Goal: Task Accomplishment & Management: Complete application form

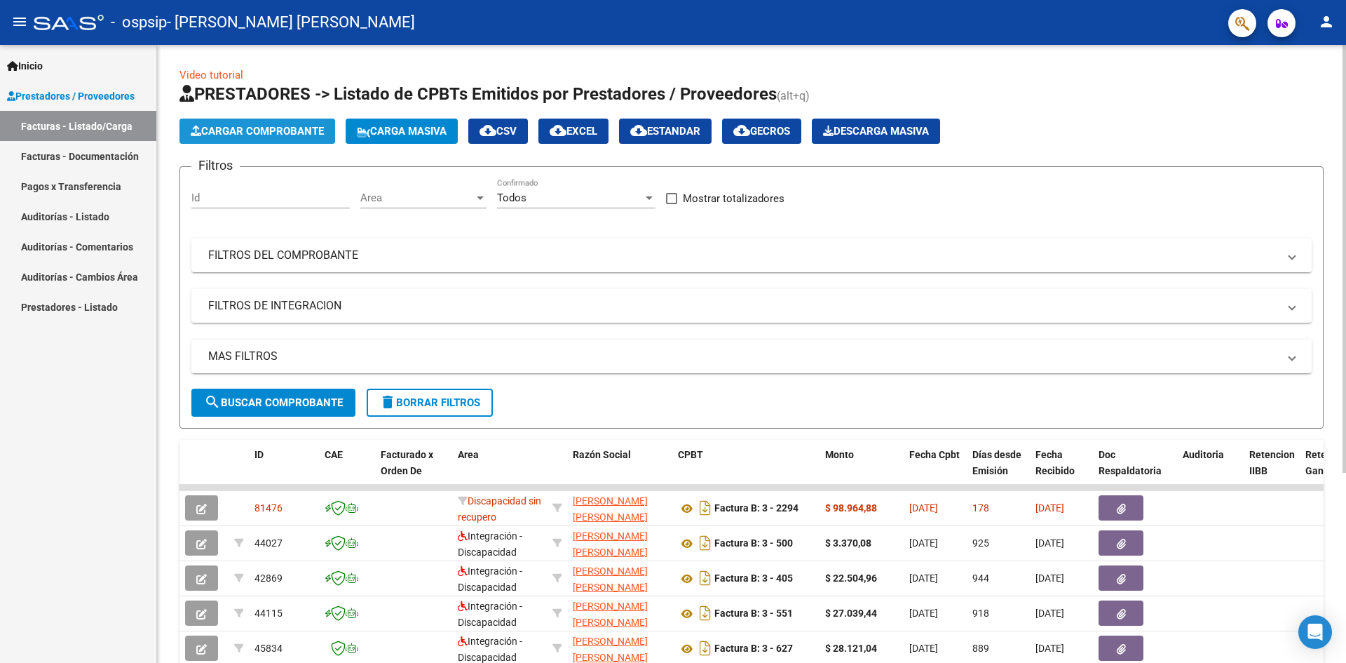
click at [278, 133] on span "Cargar Comprobante" at bounding box center [257, 131] width 133 height 13
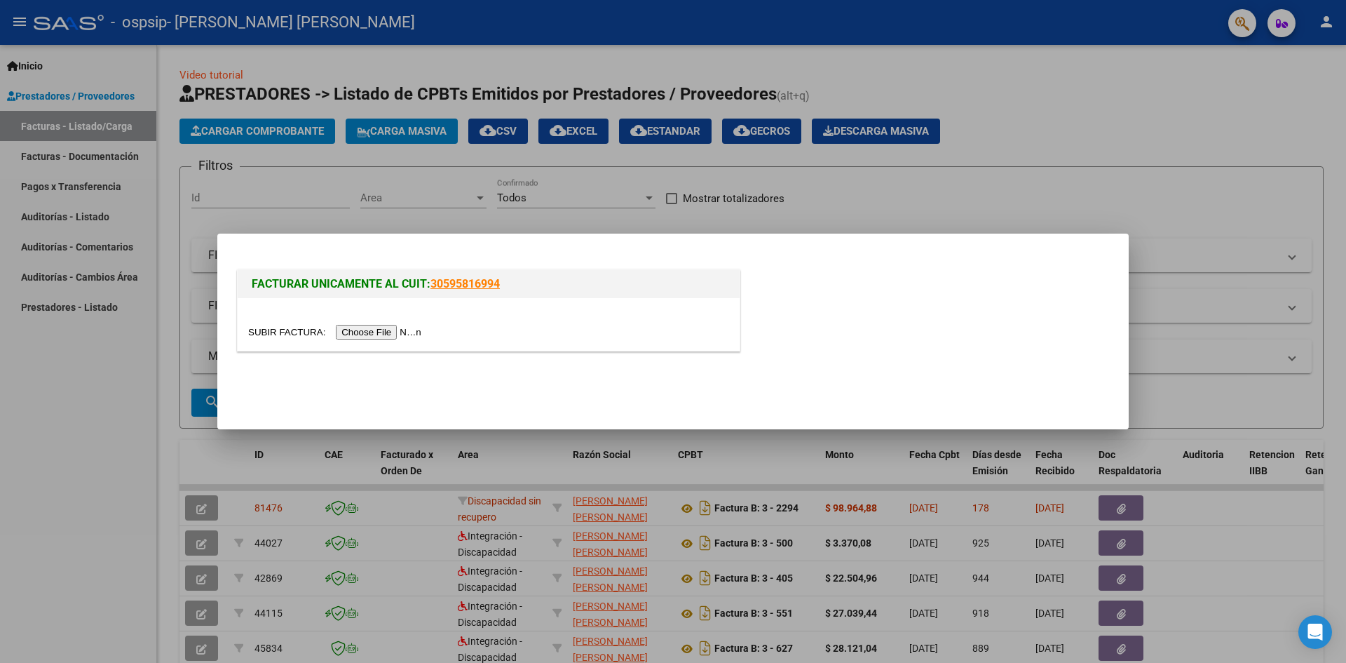
click at [347, 334] on input "file" at bounding box center [336, 332] width 177 height 15
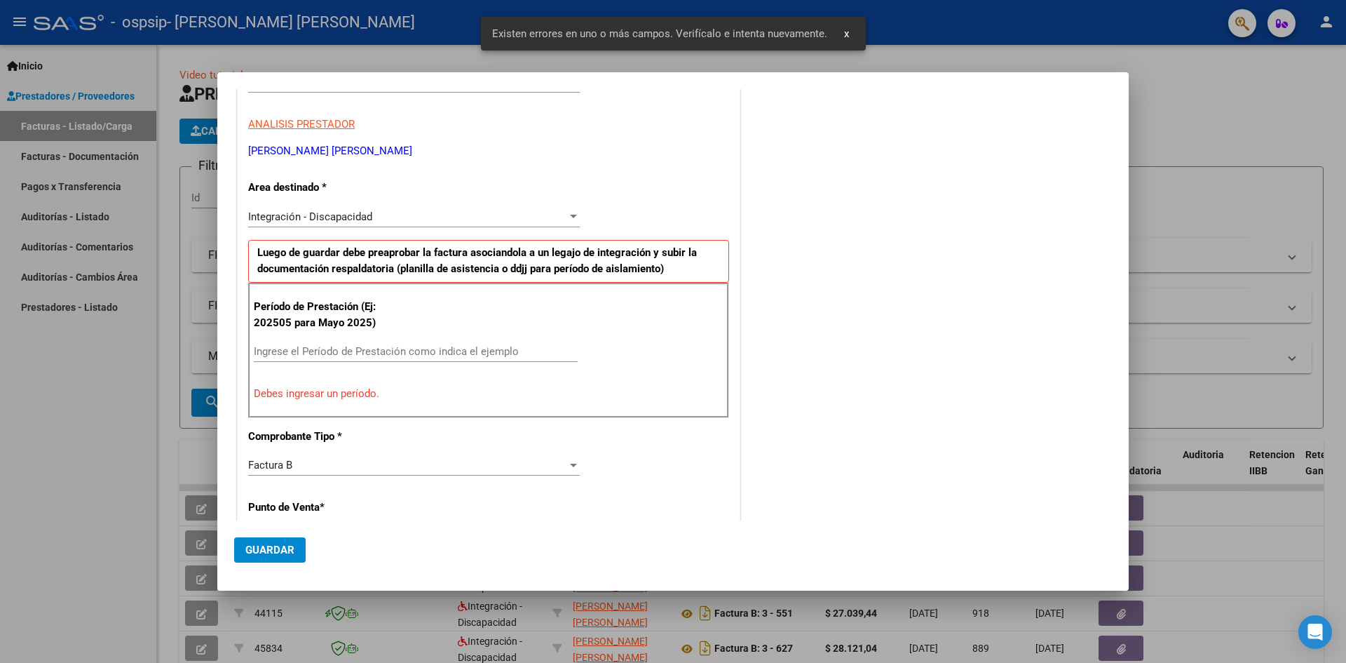
scroll to position [247, 0]
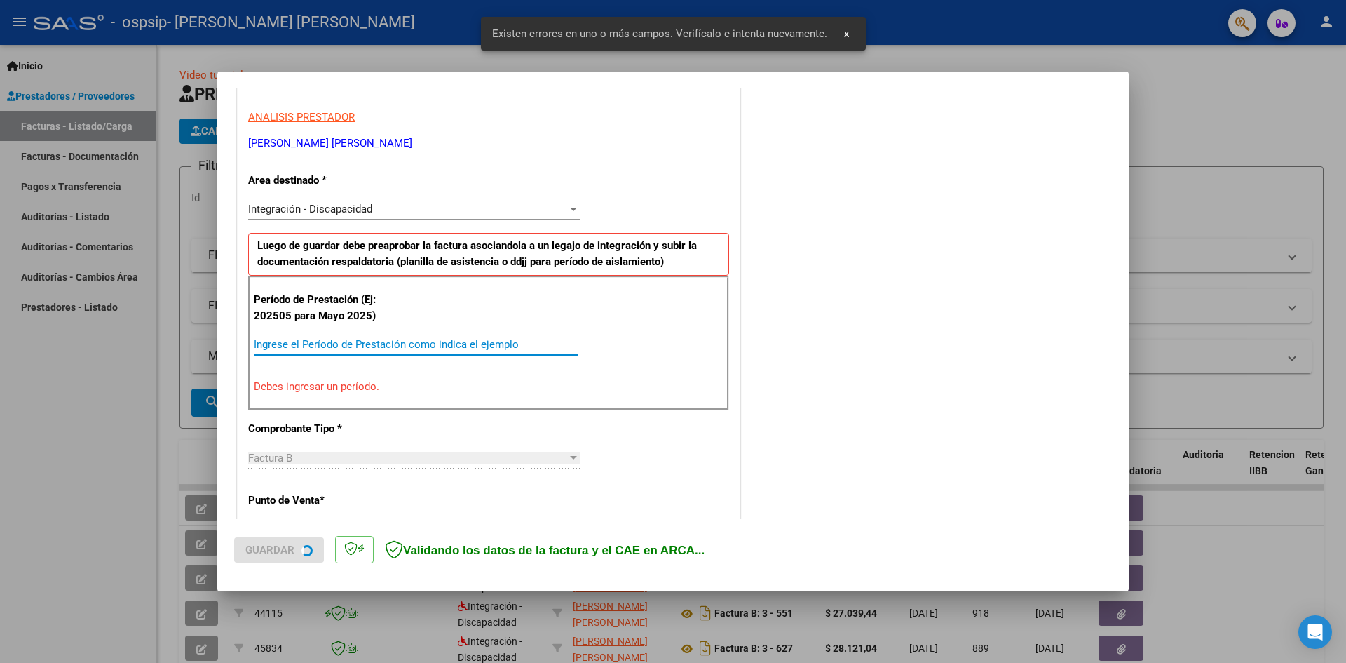
click at [317, 345] on input "Ingrese el Período de Prestación como indica el ejemplo" at bounding box center [416, 344] width 324 height 13
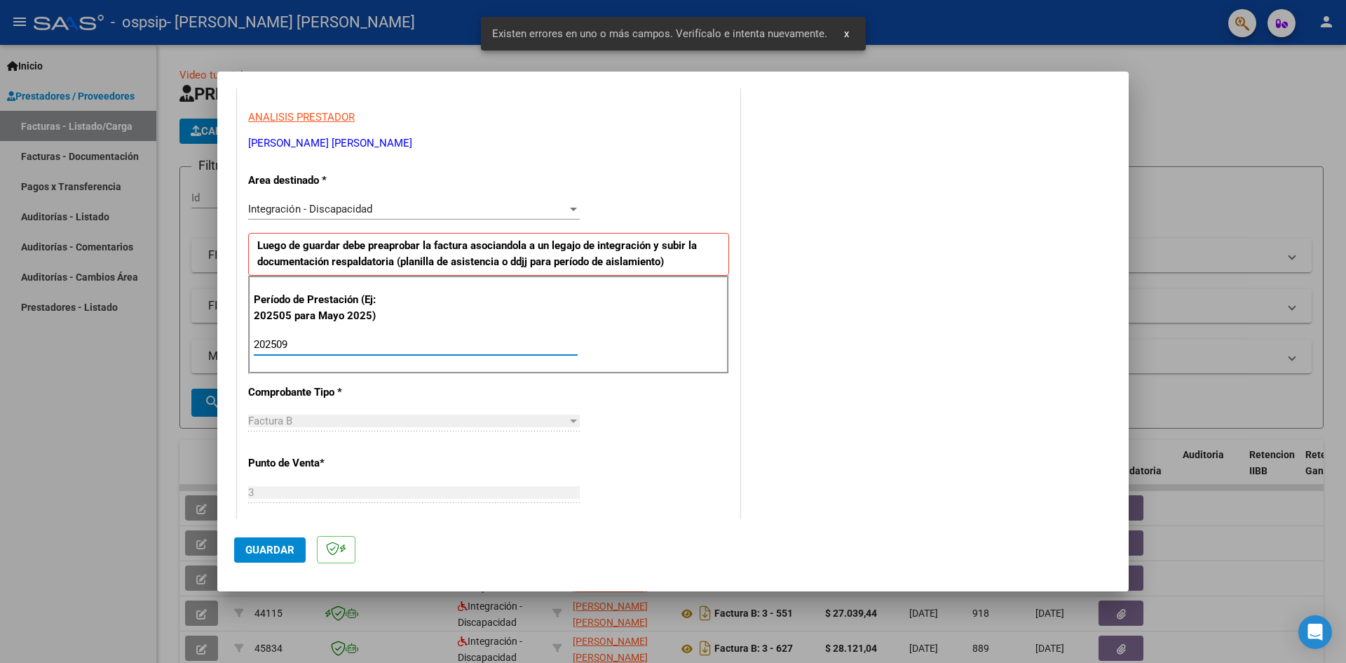
type input "202509"
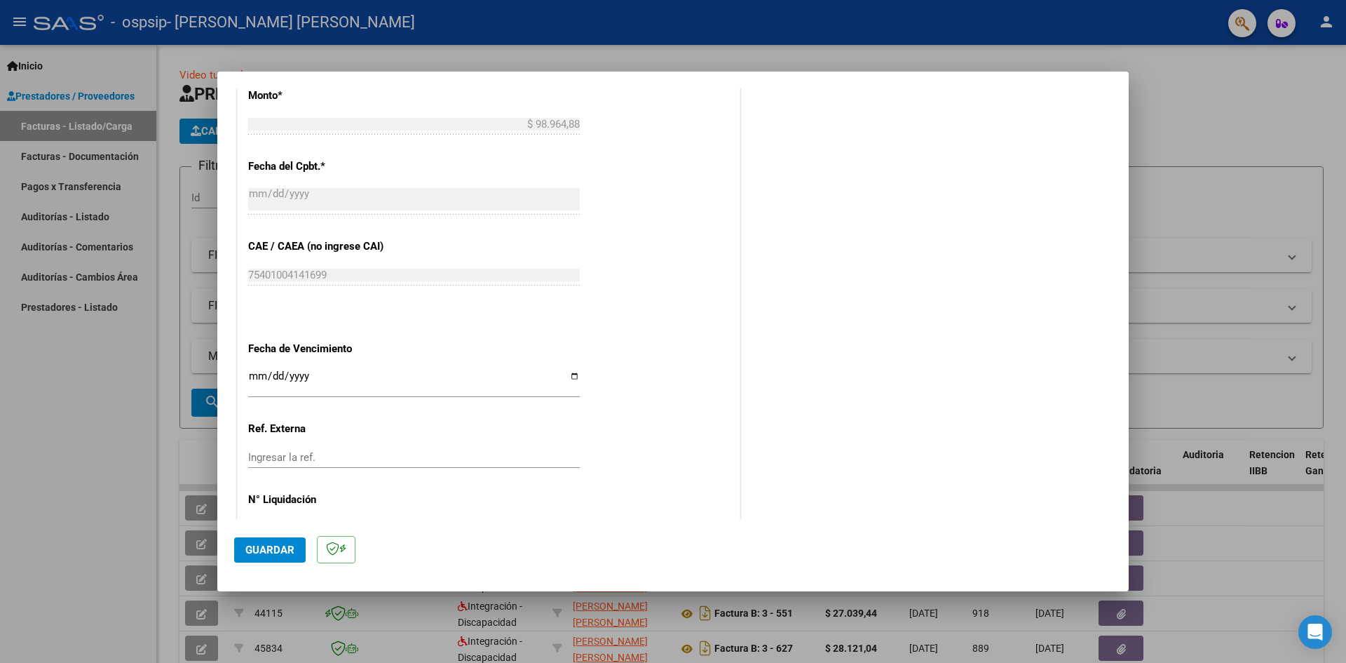
scroll to position [804, 0]
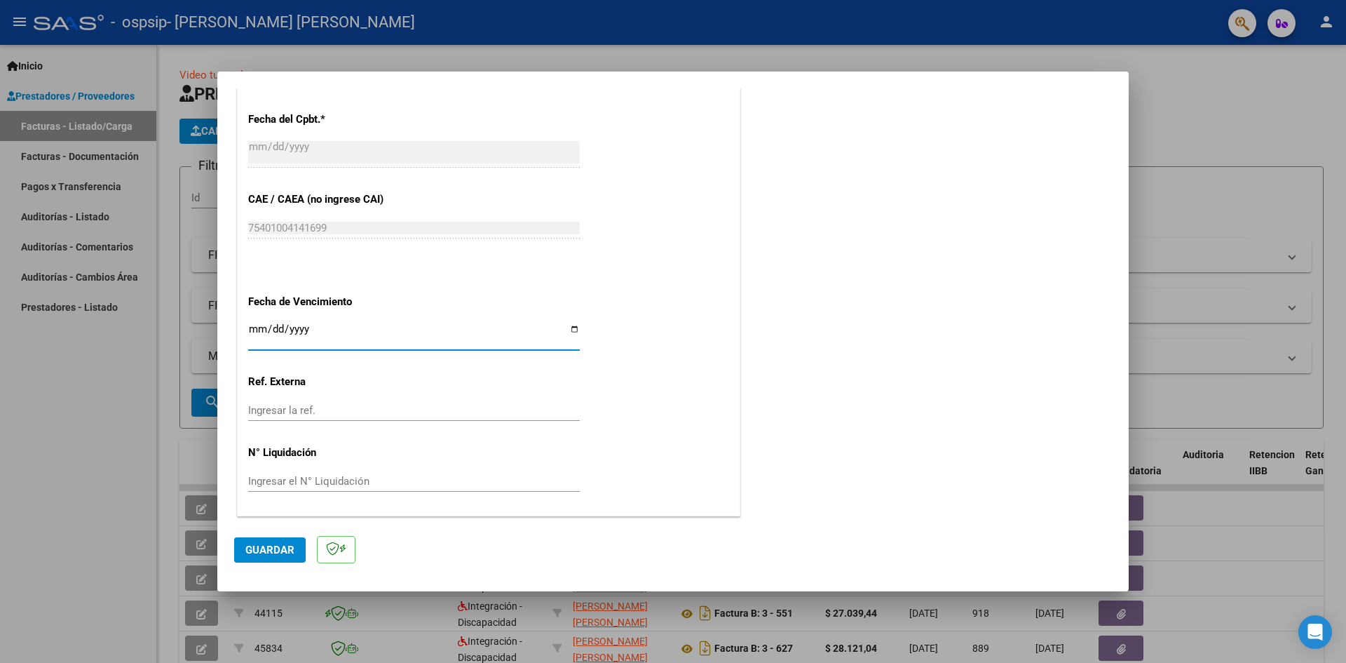
click at [568, 323] on input "Ingresar la fecha" at bounding box center [414, 334] width 332 height 22
type input "[DATE]"
click at [289, 539] on button "Guardar" at bounding box center [270, 549] width 72 height 25
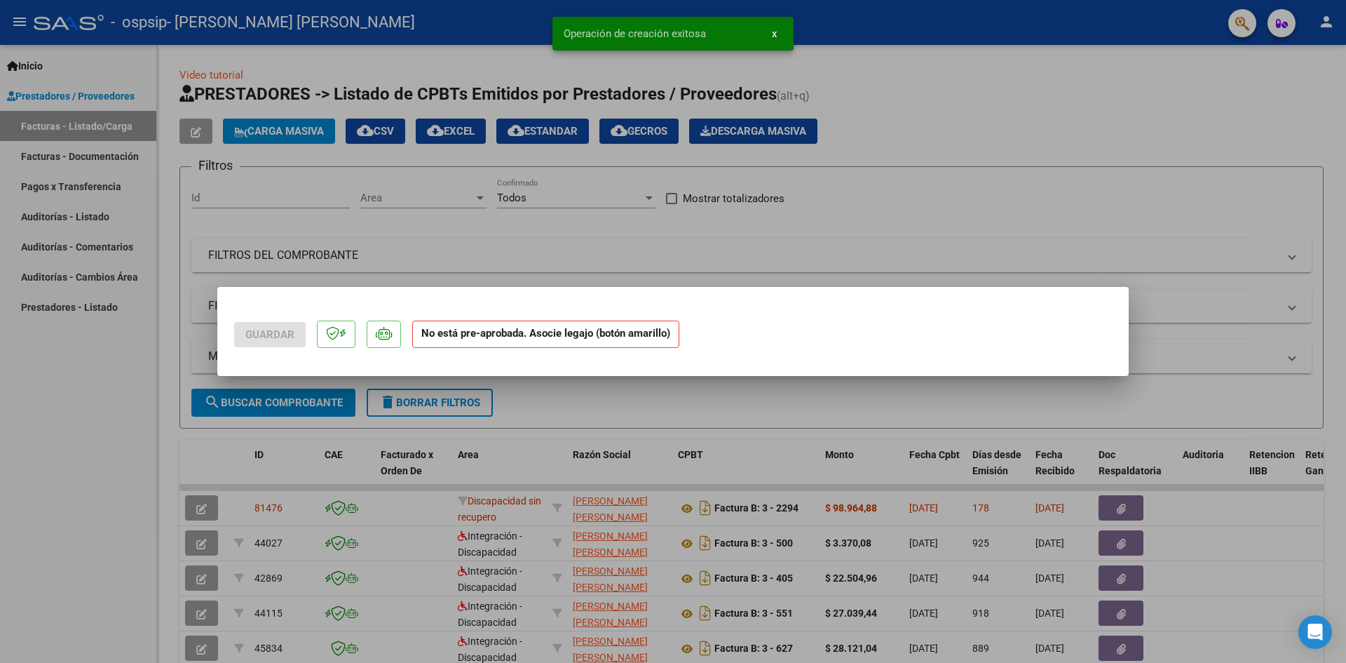
scroll to position [0, 0]
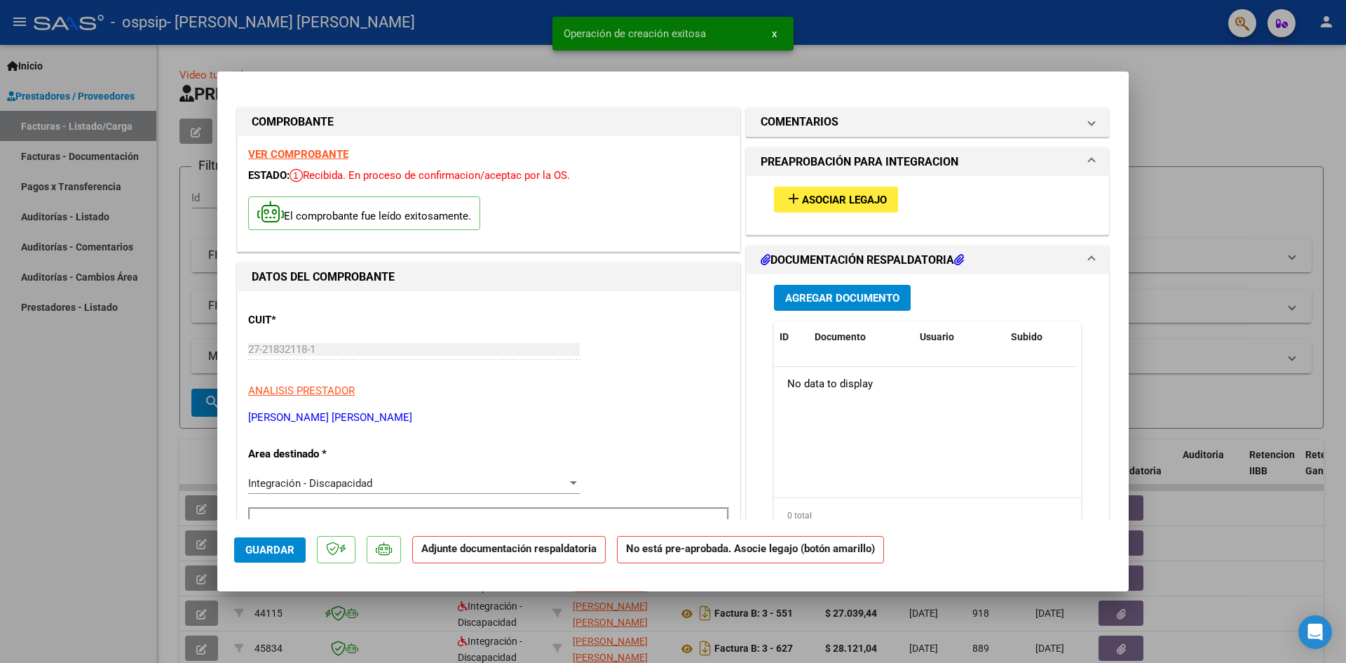
click at [856, 198] on span "Asociar Legajo" at bounding box center [844, 200] width 85 height 13
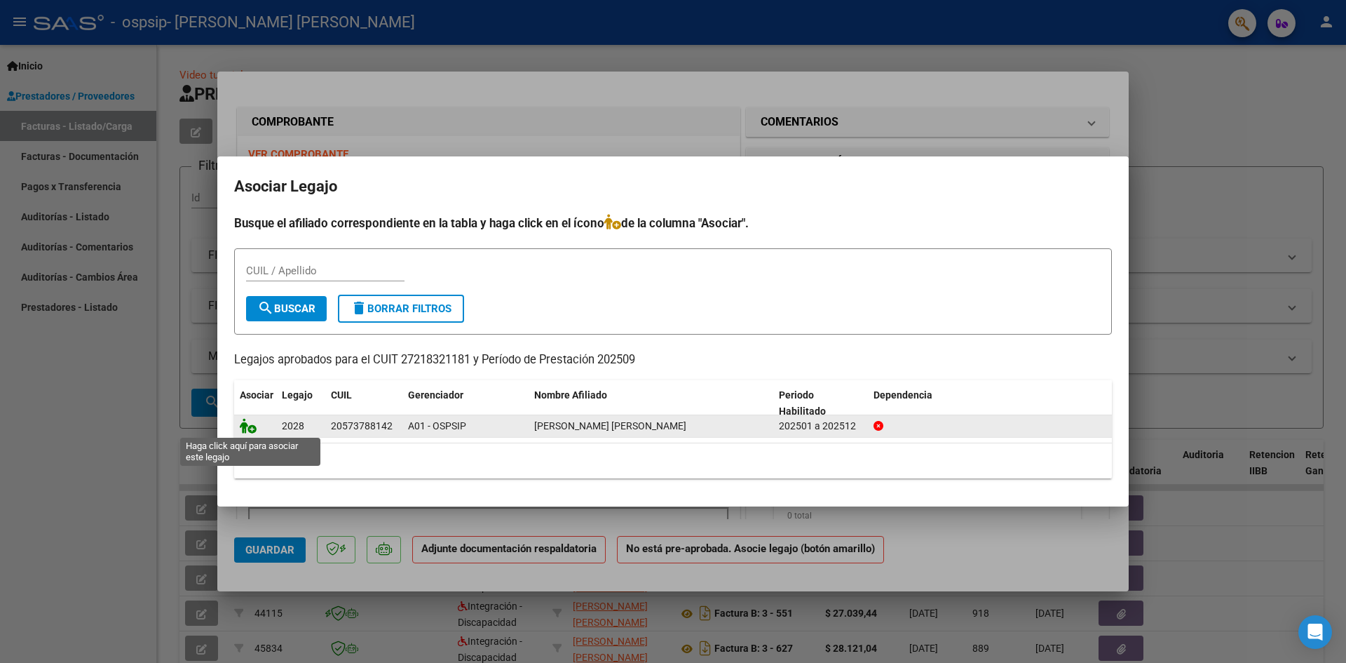
click at [254, 430] on icon at bounding box center [248, 425] width 17 height 15
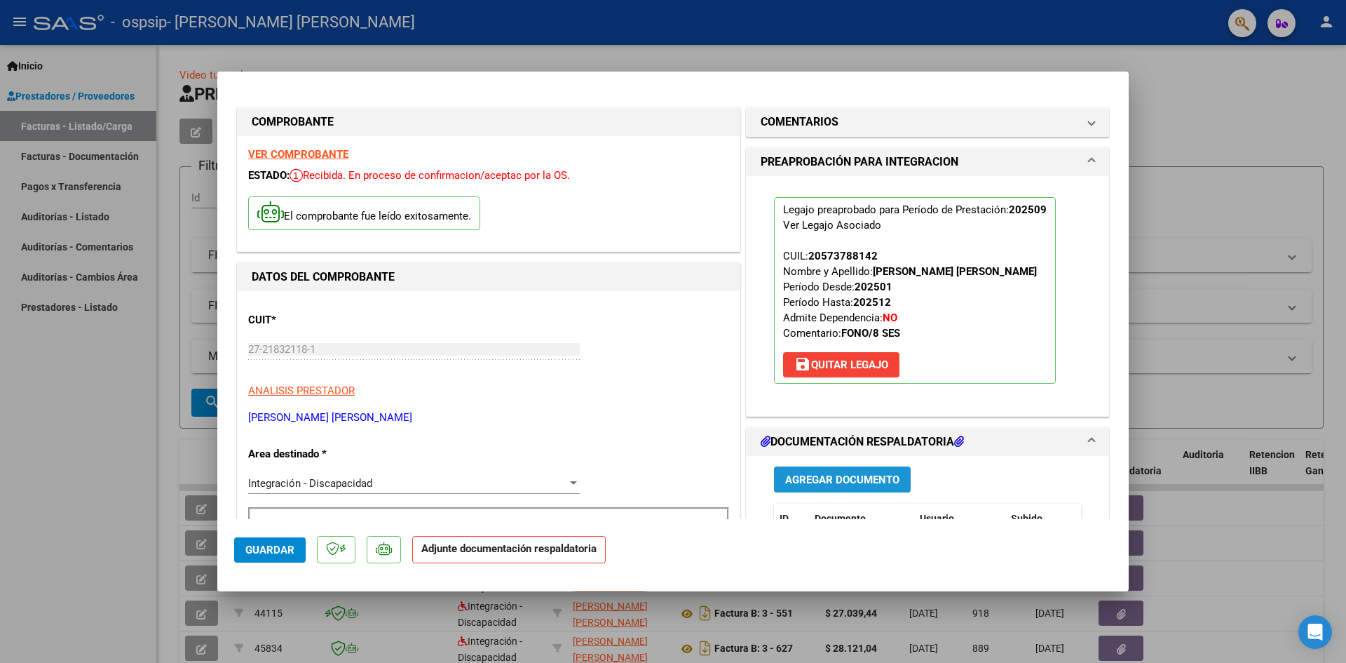
click at [832, 473] on span "Agregar Documento" at bounding box center [842, 479] width 114 height 13
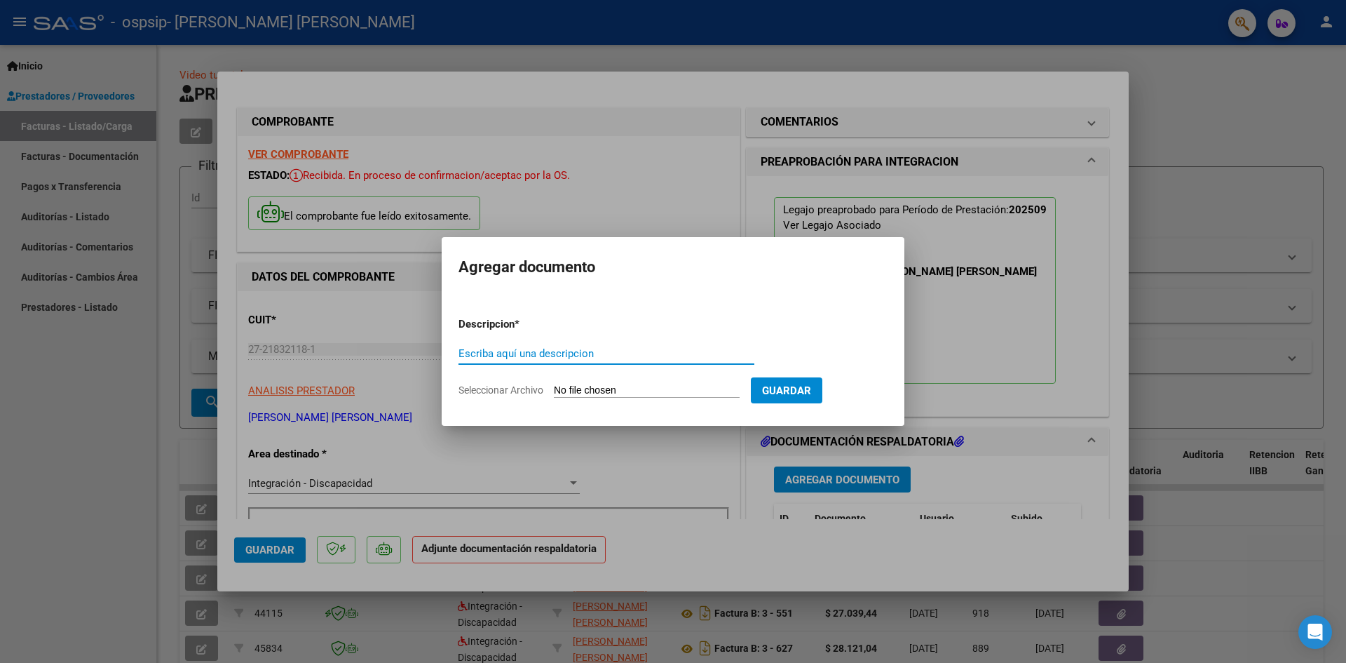
click at [657, 351] on input "Escriba aquí una descripcion" at bounding box center [607, 353] width 296 height 13
type input "planilla de asistencia"
click at [656, 384] on input "Seleccionar Archivo" at bounding box center [647, 390] width 186 height 13
type input "C:\fakepath\[PERSON_NAME] .pdf"
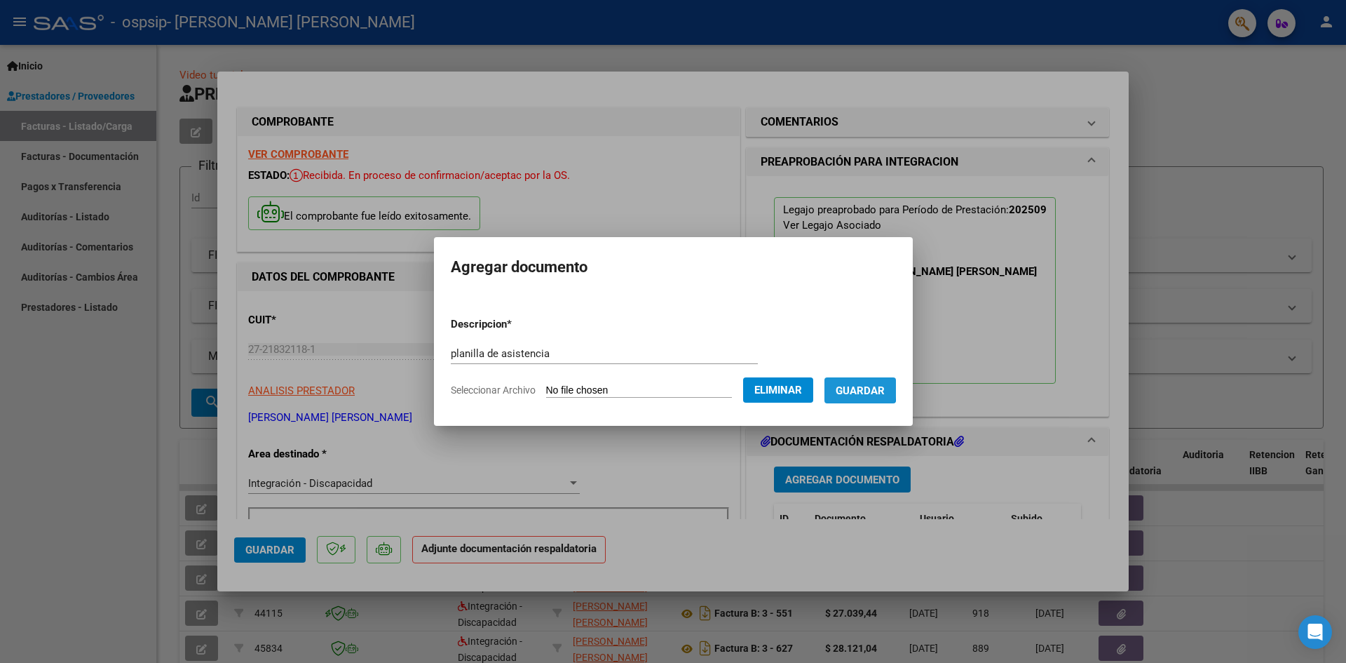
click at [855, 388] on span "Guardar" at bounding box center [860, 390] width 49 height 13
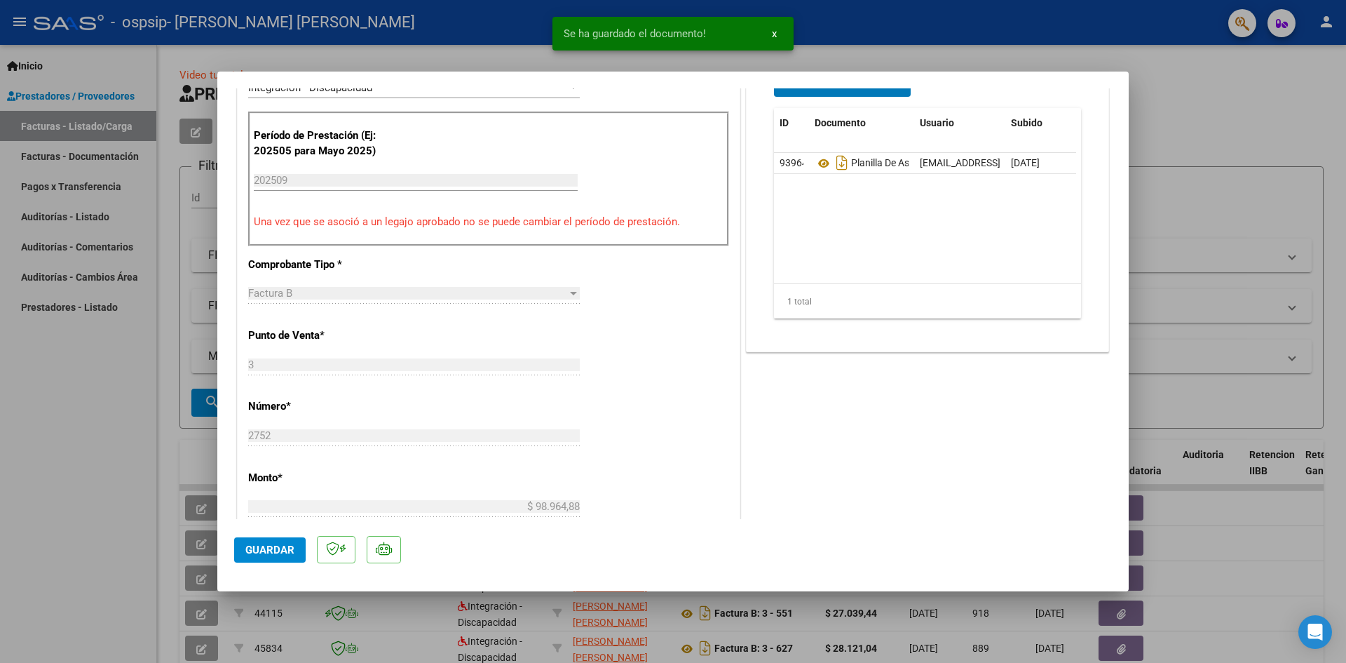
scroll to position [491, 0]
